Goal: Navigation & Orientation: Find specific page/section

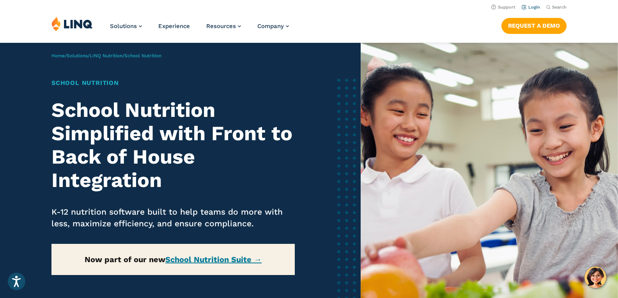
click at [535, 5] on link "Login" at bounding box center [531, 7] width 18 height 5
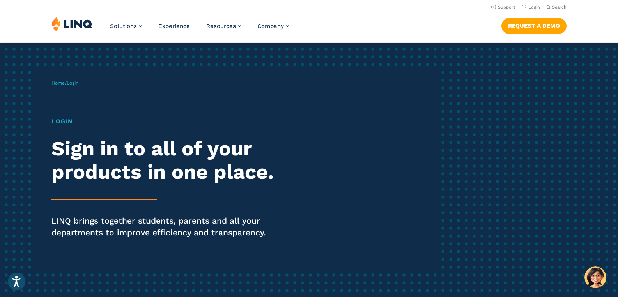
click at [70, 121] on h1 "Login" at bounding box center [171, 121] width 238 height 9
click at [83, 83] on div "Home / Login Login Sign in to all of your products in one place. LINQ brings to…" at bounding box center [245, 170] width 386 height 200
